Goal: Obtain resource: Download file/media

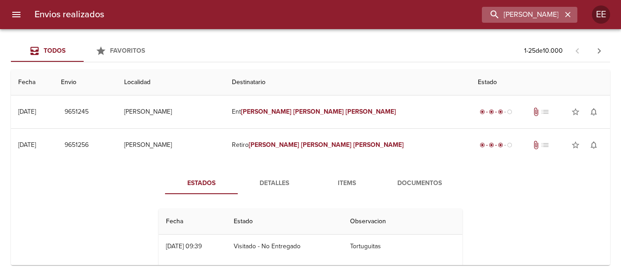
click at [570, 16] on icon "button" at bounding box center [568, 14] width 5 height 5
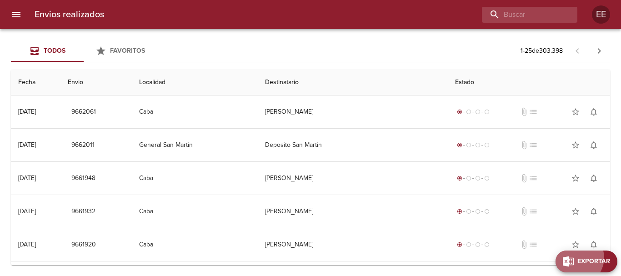
click at [595, 258] on span "Exportar" at bounding box center [594, 261] width 33 height 11
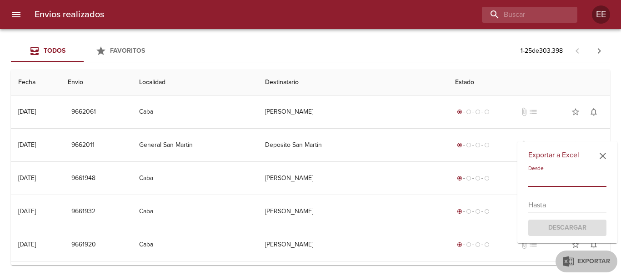
click at [595, 187] on input "text" at bounding box center [568, 179] width 78 height 15
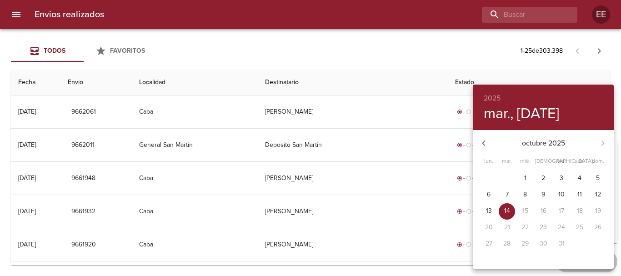
click at [530, 175] on span "1" at bounding box center [525, 178] width 16 height 9
type input "[DATE]"
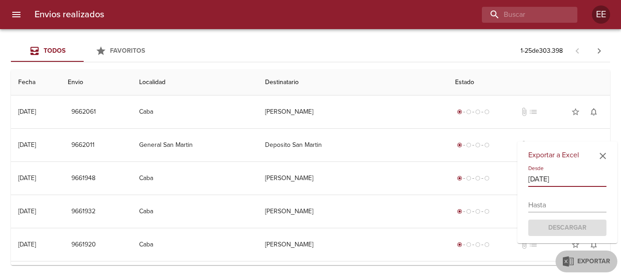
click at [555, 198] on input "text" at bounding box center [568, 205] width 78 height 15
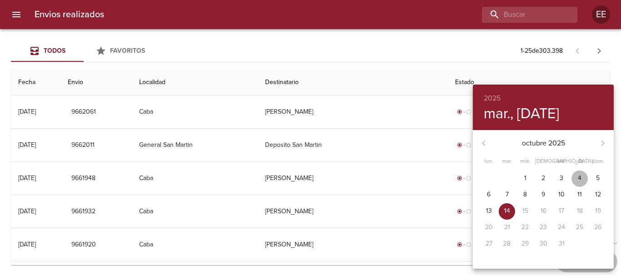
click at [574, 178] on span "4" at bounding box center [580, 178] width 16 height 9
type input "[DATE]"
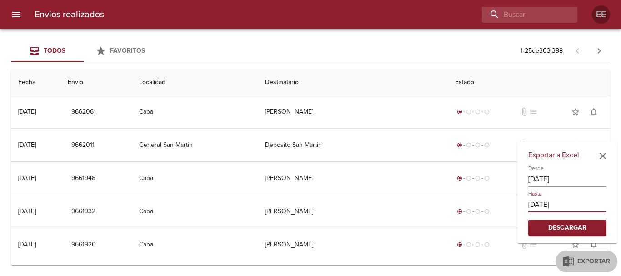
click at [575, 224] on span "Descargar" at bounding box center [568, 227] width 64 height 11
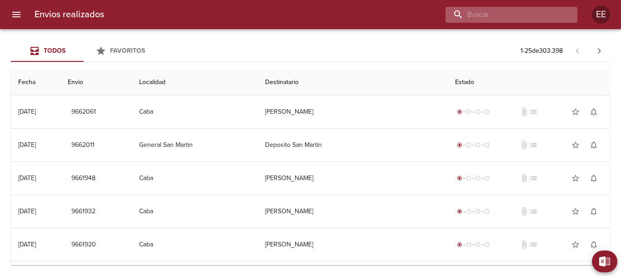
click at [533, 19] on input "buscar" at bounding box center [504, 15] width 116 height 16
click at [536, 17] on input "buscar" at bounding box center [504, 15] width 116 height 16
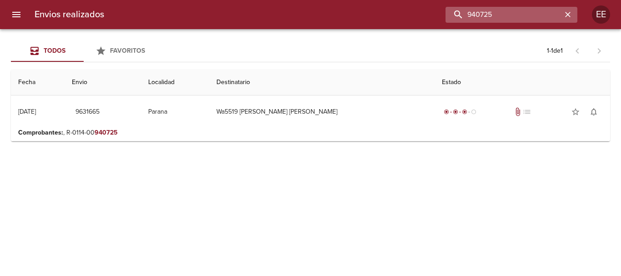
click at [506, 15] on input "940725" at bounding box center [504, 15] width 116 height 16
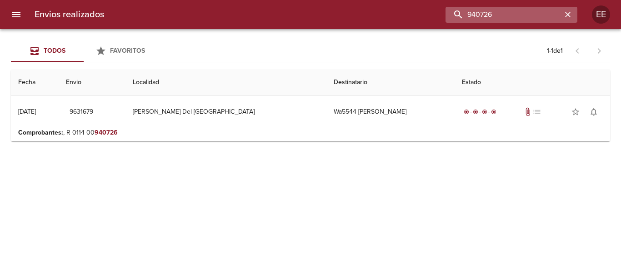
click at [522, 16] on input "940726" at bounding box center [504, 15] width 116 height 16
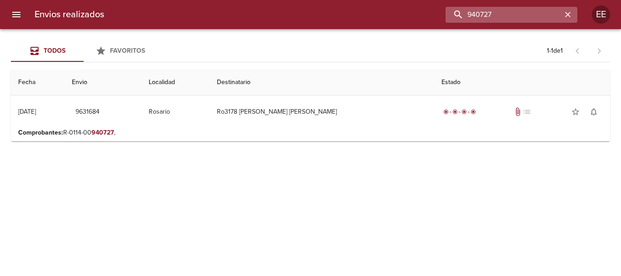
click at [547, 15] on input "940727" at bounding box center [504, 15] width 116 height 16
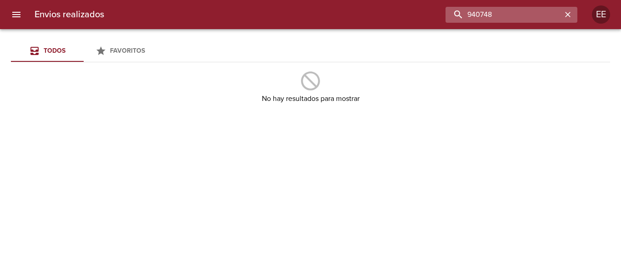
click at [529, 9] on input "940748" at bounding box center [504, 15] width 116 height 16
type input "940761"
click at [498, 5] on div "Envios realizados 940761 EE" at bounding box center [310, 14] width 621 height 29
click at [539, 13] on input "940761" at bounding box center [504, 15] width 116 height 16
